Goal: Entertainment & Leisure: Consume media (video, audio)

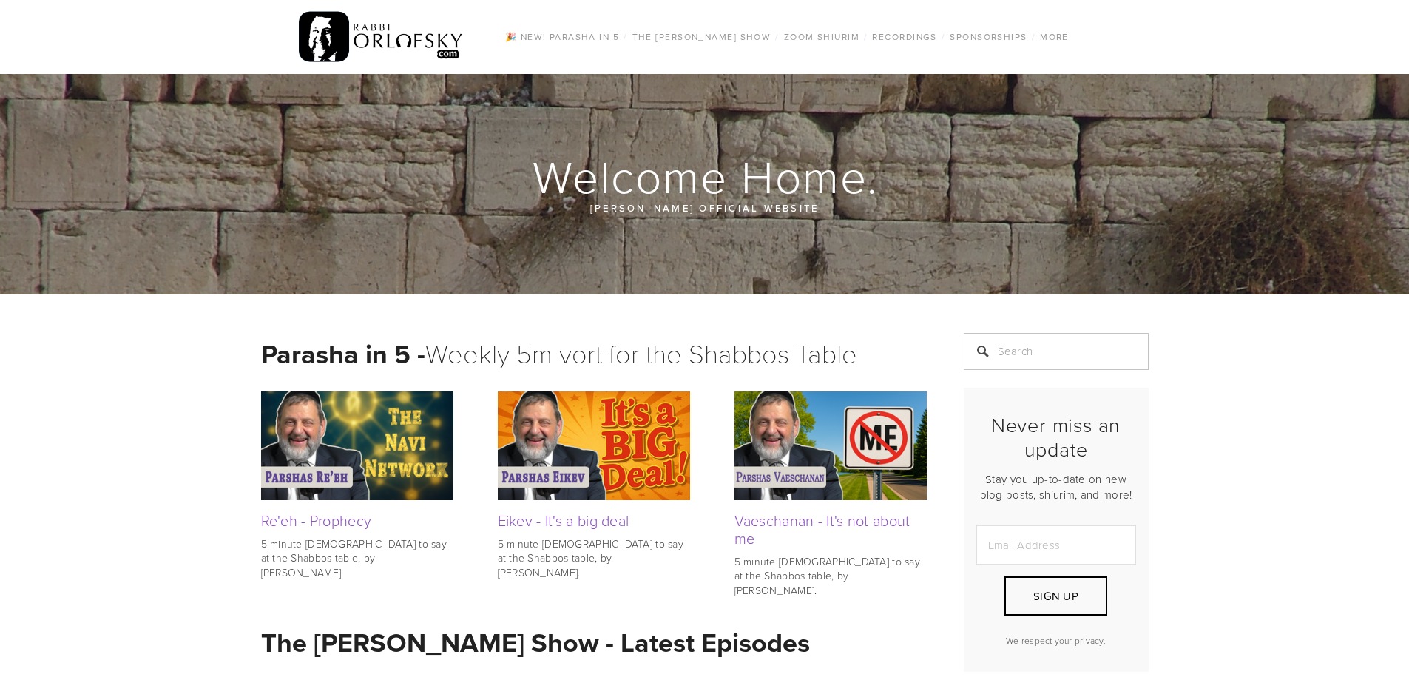
click at [0, 0] on link "All Episodes" at bounding box center [0, 0] width 0 height 0
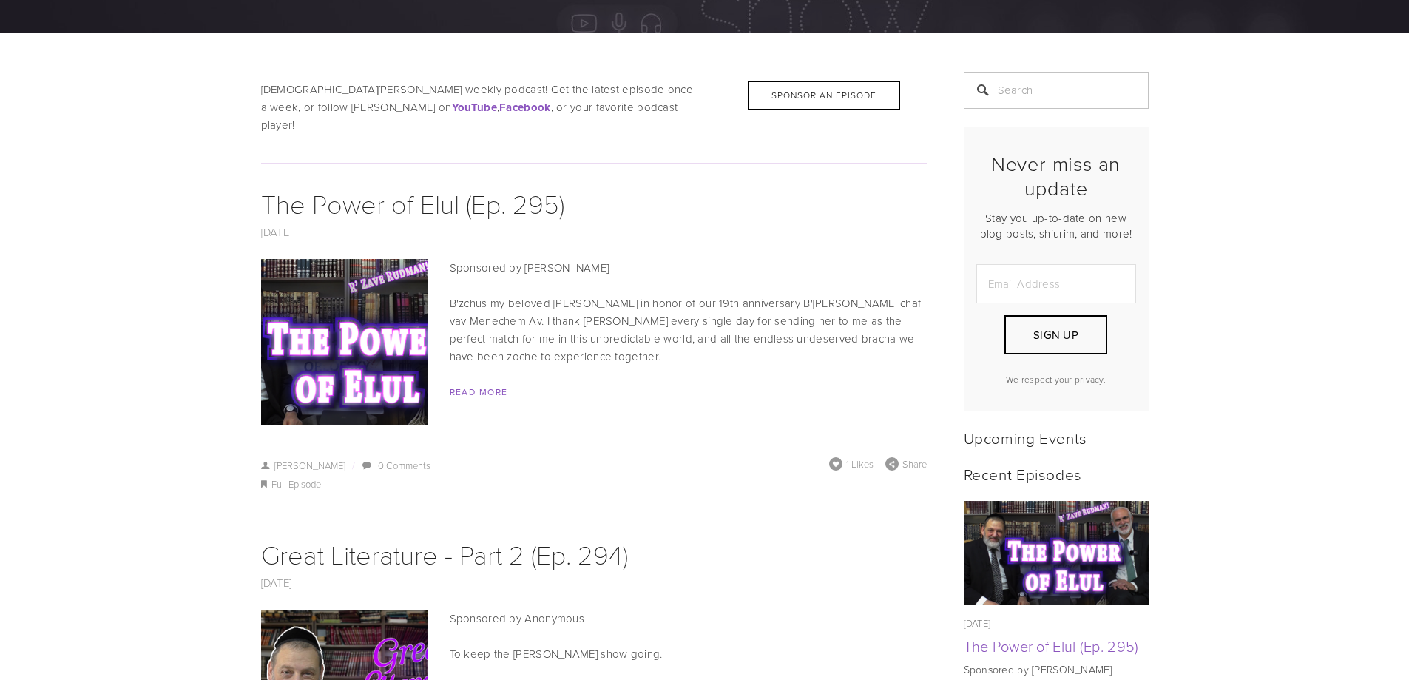
scroll to position [296, 0]
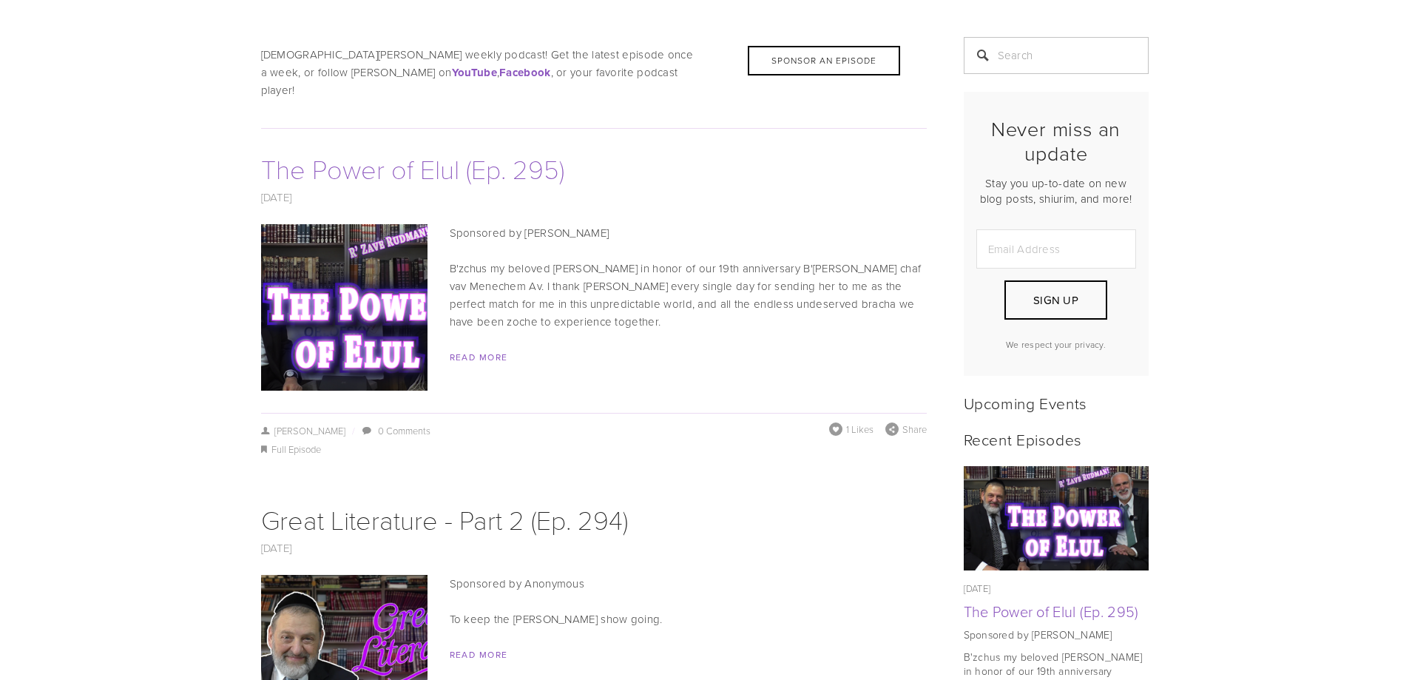
click at [464, 158] on link "The Power of Elul (Ep. 295)" at bounding box center [412, 168] width 303 height 36
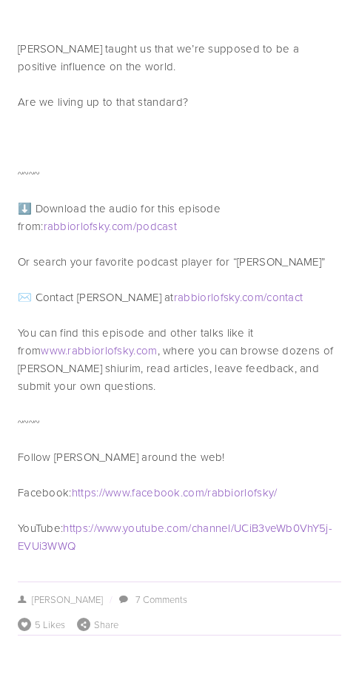
scroll to position [668, 0]
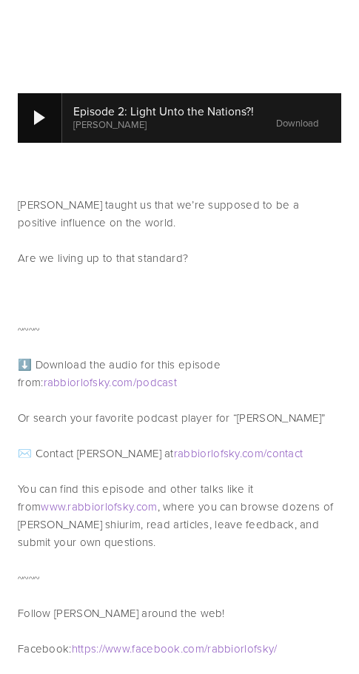
click at [37, 110] on div at bounding box center [39, 117] width 11 height 15
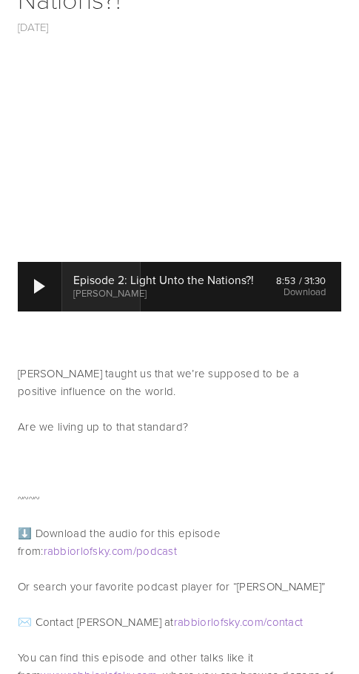
scroll to position [373, 0]
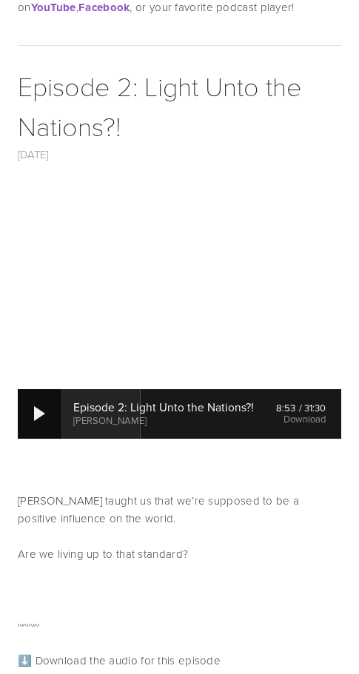
click at [40, 406] on div at bounding box center [39, 413] width 11 height 15
